Goal: Navigation & Orientation: Go to known website

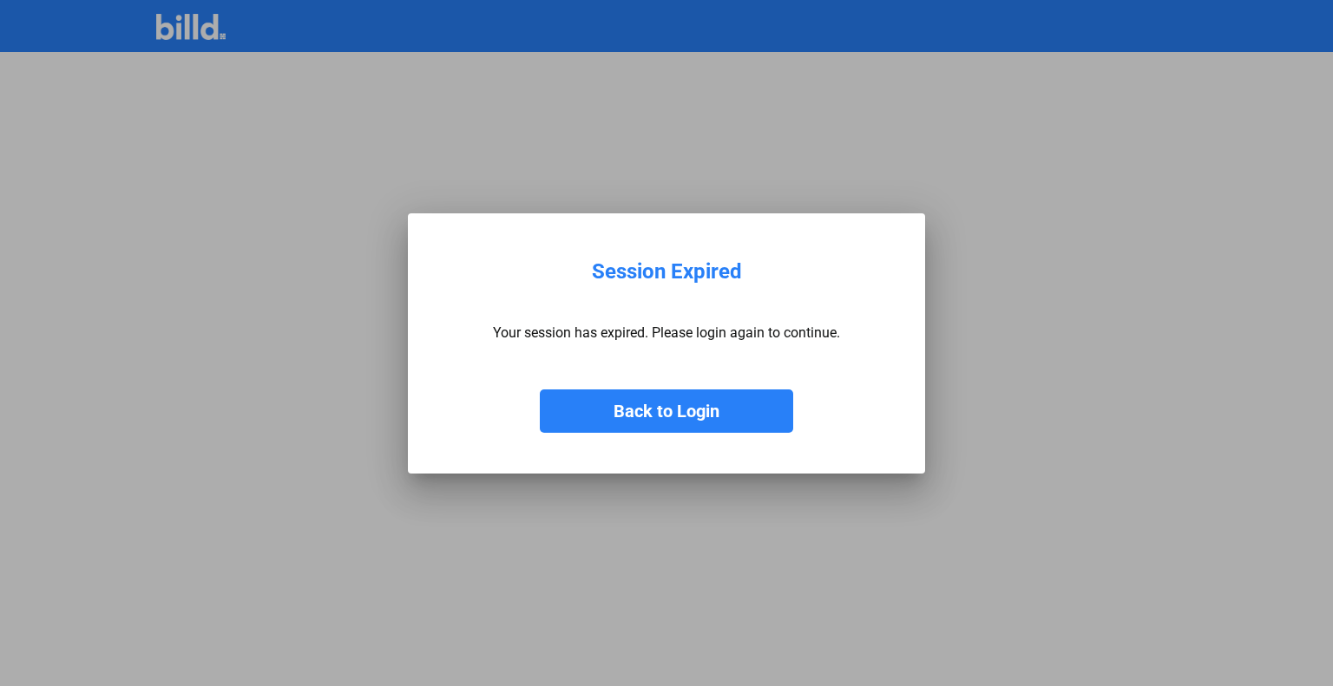
click at [677, 394] on button "Back to Login" at bounding box center [666, 411] width 253 height 43
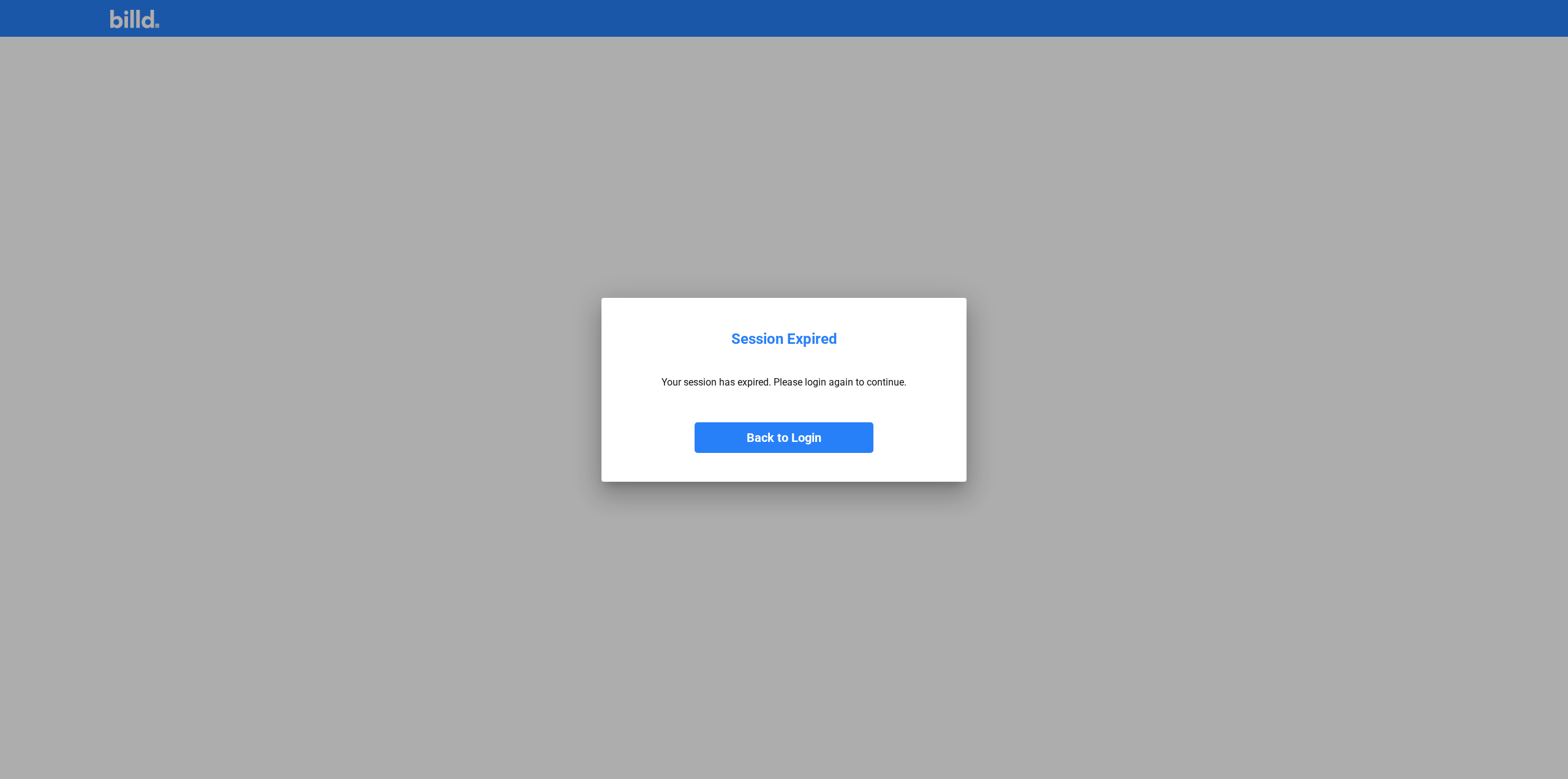
click at [751, 447] on button "Back to Login" at bounding box center [784, 437] width 179 height 30
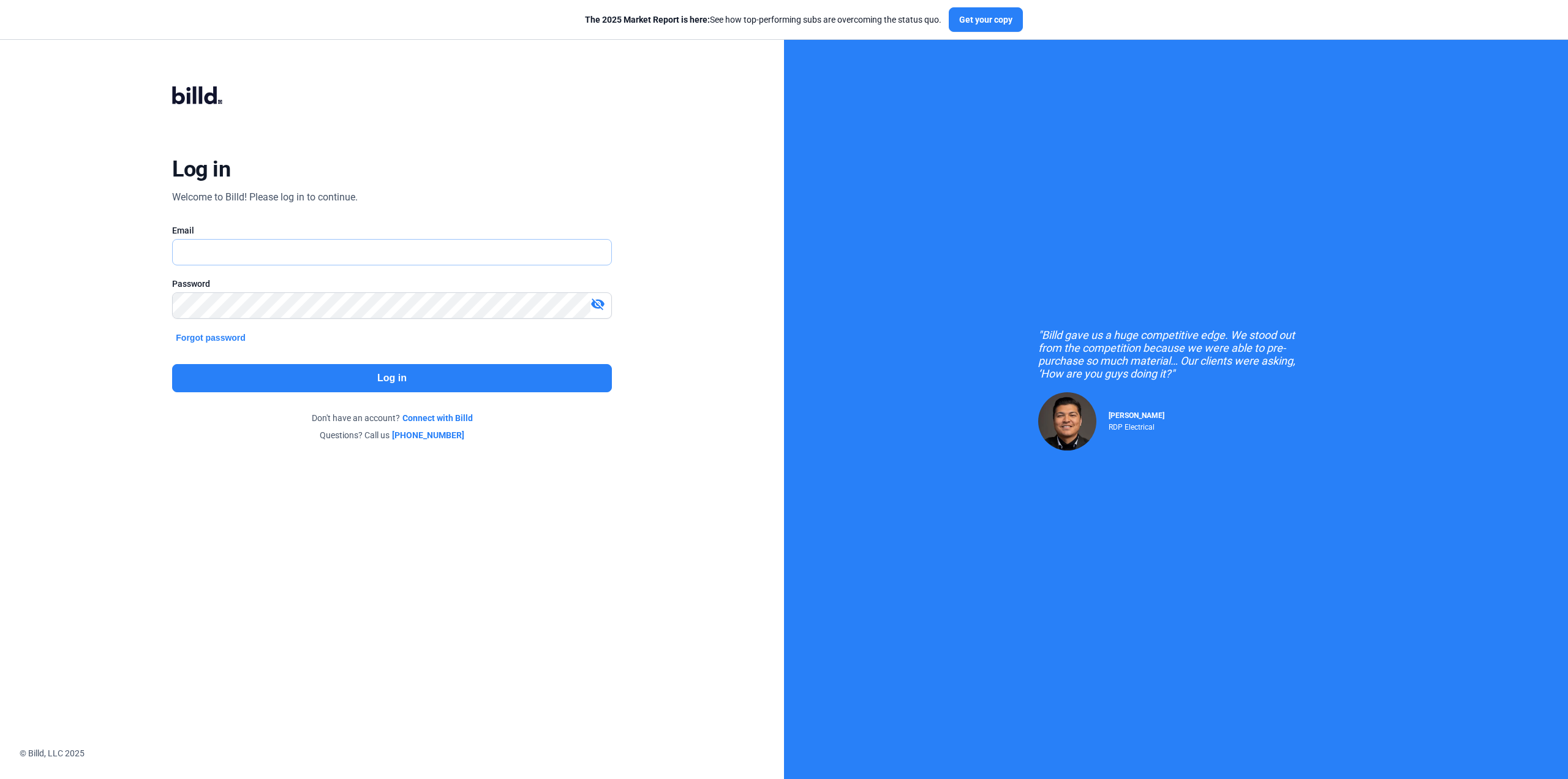
click at [285, 254] on input "text" at bounding box center [392, 252] width 438 height 25
type input "BILLDUSER"
click at [285, 254] on input "BILLDUSER" at bounding box center [385, 252] width 424 height 25
click at [285, 254] on input "BILLDUSER" at bounding box center [392, 252] width 438 height 25
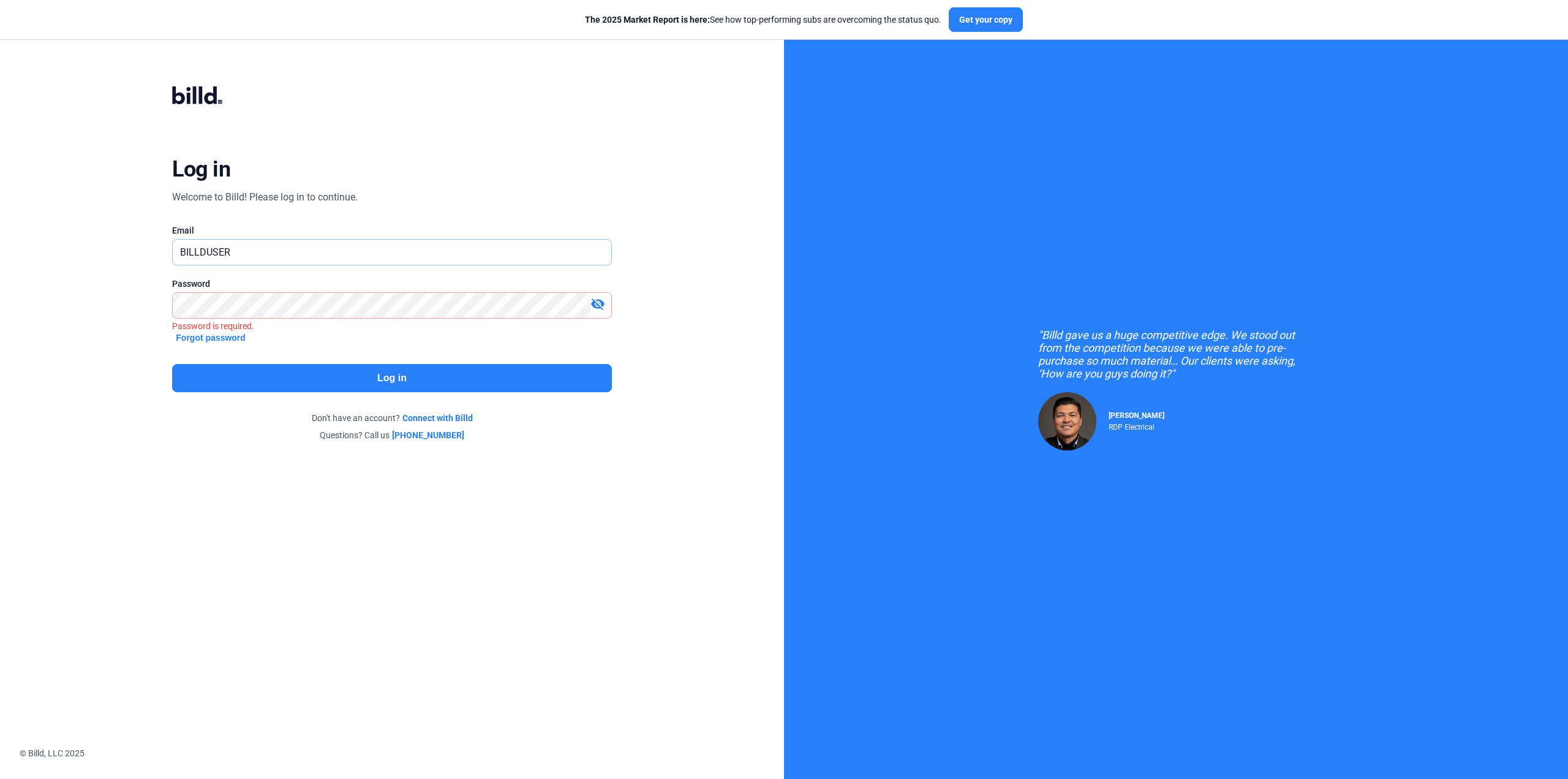
click at [285, 254] on input "BILLDUSER" at bounding box center [392, 252] width 438 height 25
type input "billduser"
click at [596, 304] on mat-icon "visibility_off" at bounding box center [597, 304] width 15 height 15
click at [462, 386] on button "Log in" at bounding box center [392, 378] width 439 height 28
click at [455, 379] on button "Log in" at bounding box center [392, 378] width 439 height 28
